Goal: Task Accomplishment & Management: Manage account settings

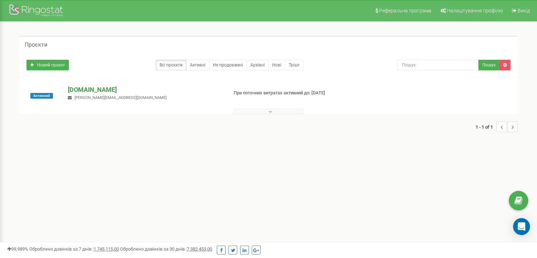
click at [95, 89] on p "[DOMAIN_NAME]" at bounding box center [145, 89] width 154 height 9
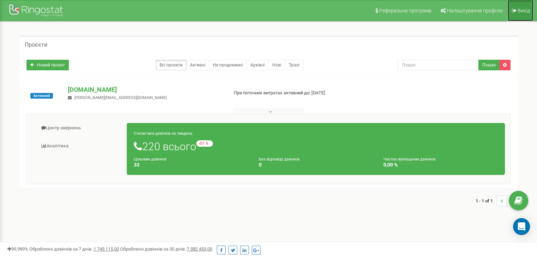
click at [524, 10] on span "Вихід" at bounding box center [523, 11] width 12 height 6
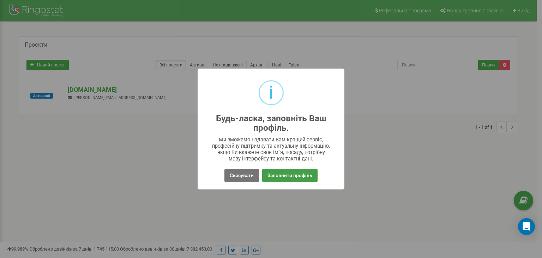
click at [280, 178] on button "Заповнити профіль" at bounding box center [289, 175] width 55 height 13
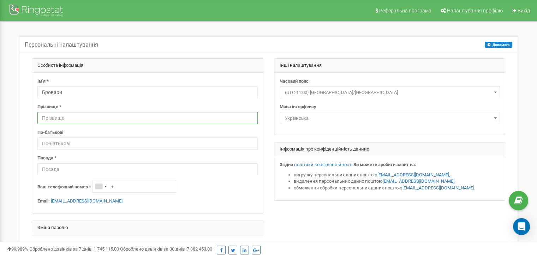
click at [107, 117] on input "text" at bounding box center [147, 118] width 220 height 12
type input "V"
type input "Музиченко"
click at [69, 92] on input "Бровари" at bounding box center [147, 92] width 220 height 12
type input "Б"
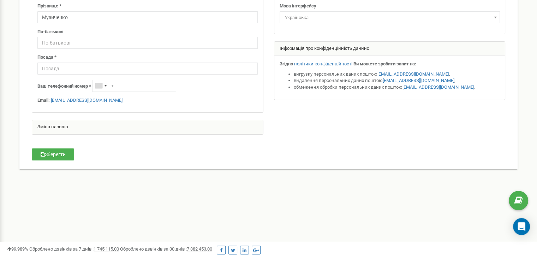
scroll to position [106, 0]
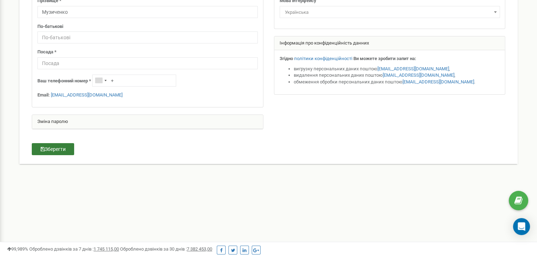
type input "Юлія"
click at [50, 149] on button "Зберегти" at bounding box center [53, 149] width 42 height 12
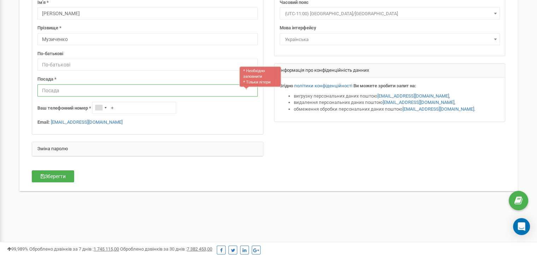
scroll to position [74, 0]
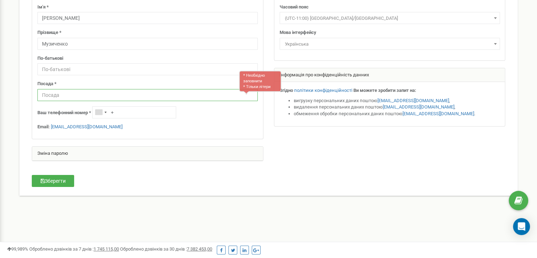
click at [106, 95] on input "text" at bounding box center [147, 95] width 220 height 12
type input "Директор"
click at [63, 182] on button "Зберегти" at bounding box center [53, 181] width 42 height 12
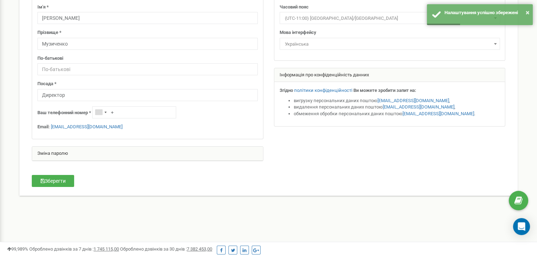
scroll to position [0, 0]
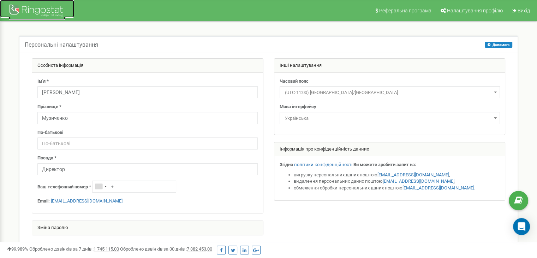
click at [55, 8] on div at bounding box center [37, 11] width 56 height 17
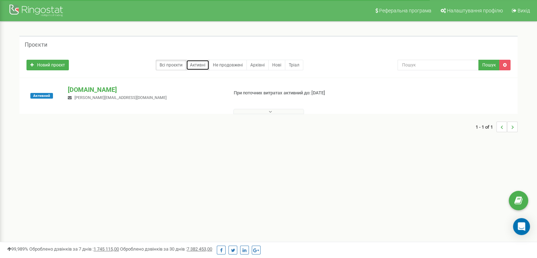
click at [196, 66] on link "Активні" at bounding box center [197, 65] width 23 height 11
click at [274, 65] on link "Нові" at bounding box center [276, 65] width 17 height 11
click at [95, 89] on p "[DOMAIN_NAME]" at bounding box center [145, 89] width 154 height 9
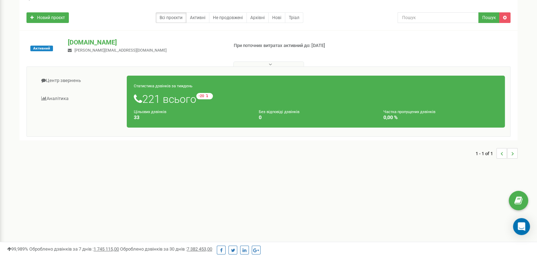
scroll to position [35, 0]
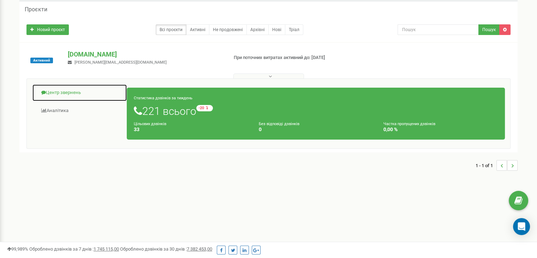
click at [66, 92] on link "Центр звернень" at bounding box center [79, 92] width 95 height 17
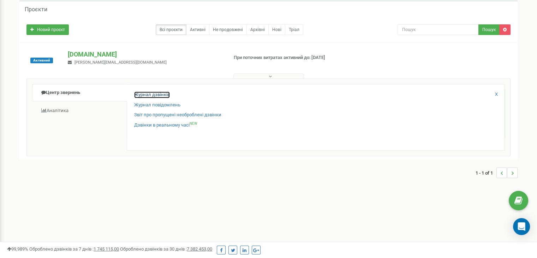
click at [162, 94] on link "Журнал дзвінків" at bounding box center [152, 94] width 36 height 7
